Goal: Task Accomplishment & Management: Use online tool/utility

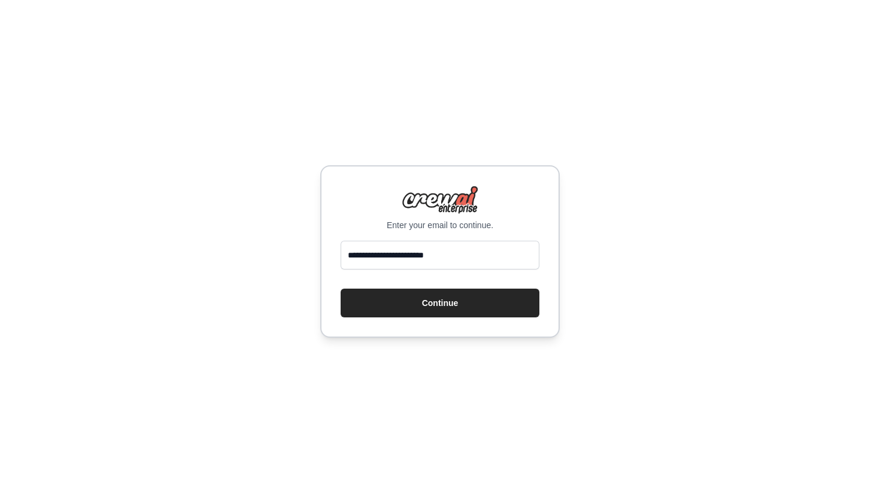
type input "**********"
click at [440, 302] on button "Continue" at bounding box center [440, 303] width 199 height 29
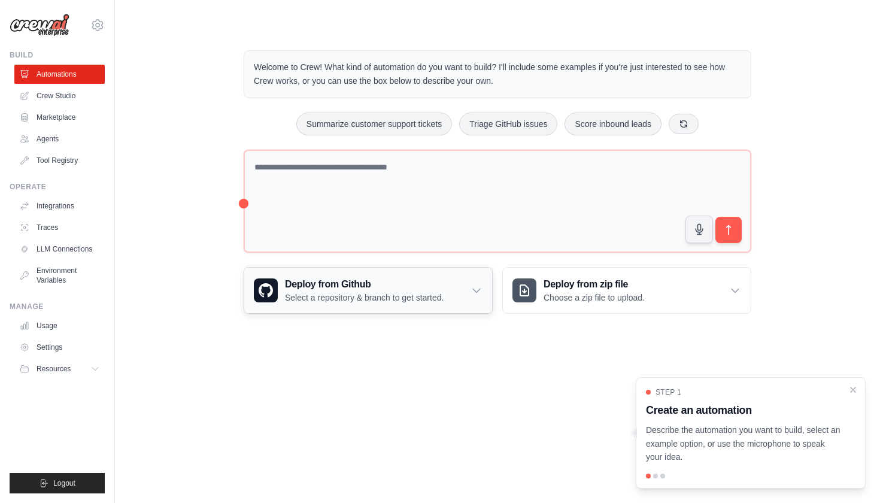
click at [473, 295] on div "Deploy from Github Select a repository & branch to get started." at bounding box center [368, 290] width 248 height 45
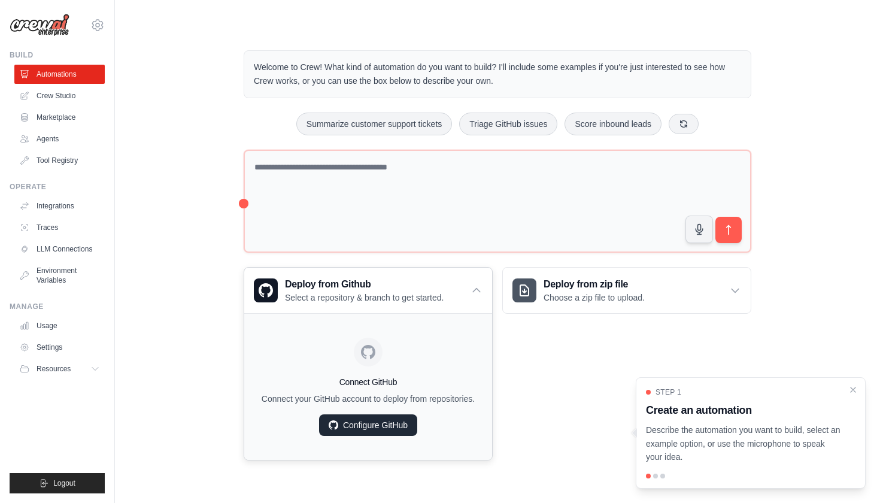
click at [362, 423] on link "Configure GitHub" at bounding box center [368, 425] width 98 height 22
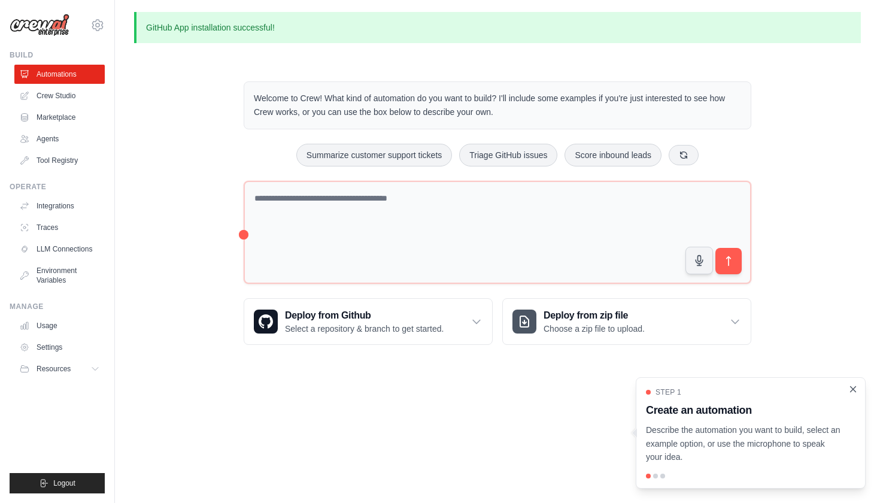
click at [854, 391] on icon "Close walkthrough" at bounding box center [853, 388] width 5 height 5
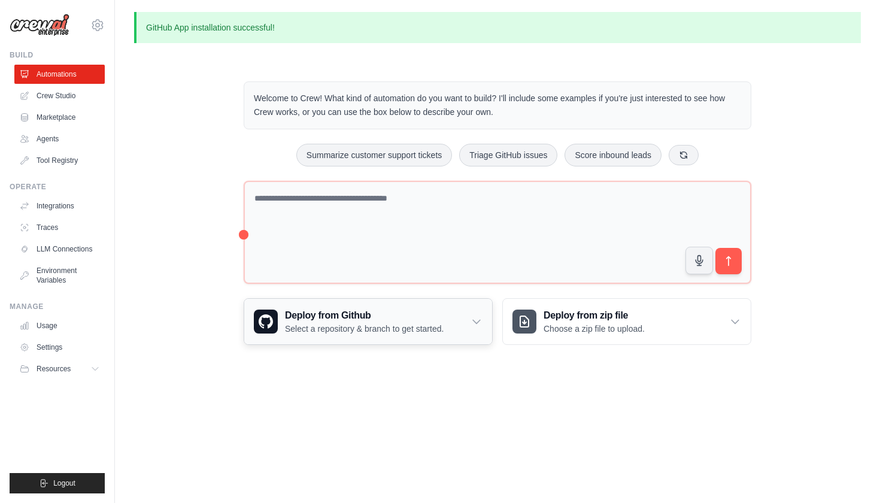
click at [412, 300] on div "Deploy from Github Select a repository & branch to get started." at bounding box center [368, 321] width 248 height 45
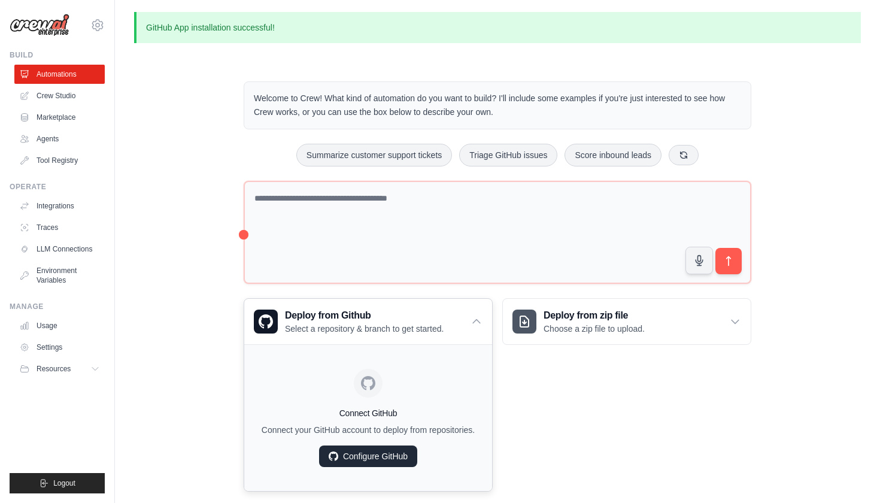
click at [372, 454] on link "Configure GitHub" at bounding box center [368, 456] width 98 height 22
